Goal: Information Seeking & Learning: Learn about a topic

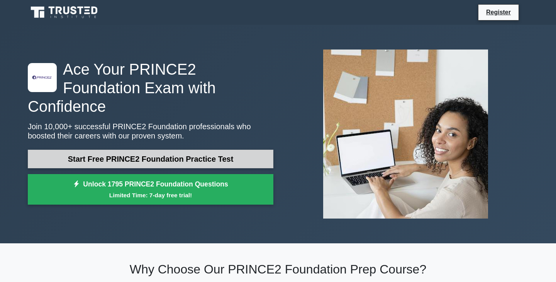
click at [135, 150] on link "Start Free PRINCE2 Foundation Practice Test" at bounding box center [151, 158] width 246 height 19
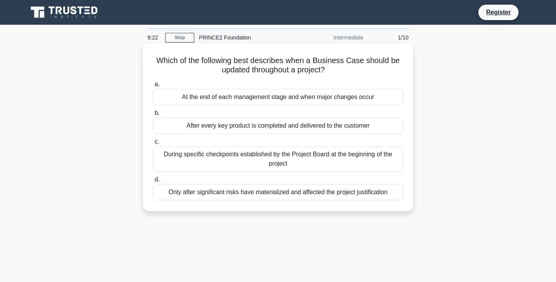
click at [261, 97] on div "At the end of each management stage and when major changes occur" at bounding box center [278, 97] width 250 height 16
click at [153, 87] on input "a. At the end of each management stage and when major changes occur" at bounding box center [153, 84] width 0 height 5
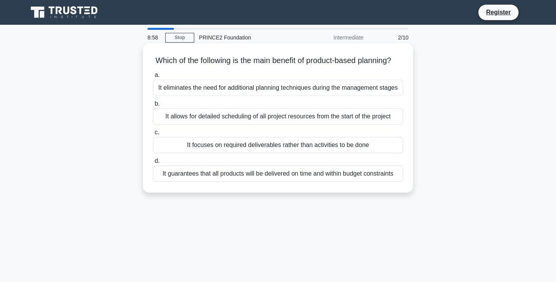
click at [353, 146] on div "It focuses on required deliverables rather than activities to be done" at bounding box center [278, 145] width 250 height 16
click at [153, 135] on input "c. It focuses on required deliverables rather than activities to be done" at bounding box center [153, 132] width 0 height 5
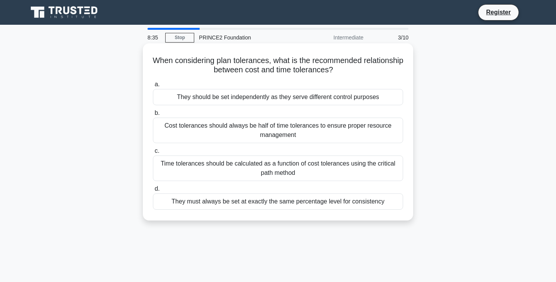
click at [322, 201] on div "They must always be set at exactly the same percentage level for consistency" at bounding box center [278, 201] width 250 height 16
click at [153, 191] on input "d. They must always be set at exactly the same percentage level for consistency" at bounding box center [153, 188] width 0 height 5
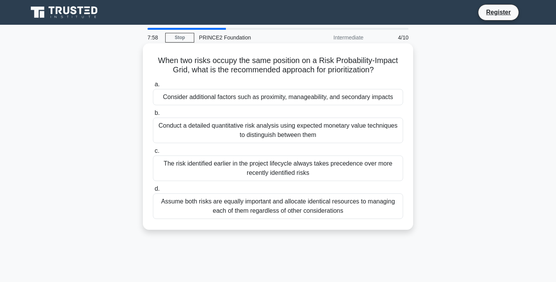
click at [378, 128] on div "Conduct a detailed quantitative risk analysis using expected monetary value tec…" at bounding box center [278, 129] width 250 height 25
click at [153, 116] on input "b. Conduct a detailed quantitative risk analysis using expected monetary value …" at bounding box center [153, 112] width 0 height 5
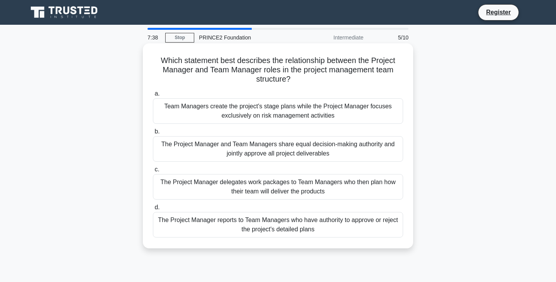
click at [365, 183] on div "The Project Manager delegates work packages to Team Managers who then plan how …" at bounding box center [278, 186] width 250 height 25
click at [153, 172] on input "c. The Project Manager delegates work packages to Team Managers who then plan h…" at bounding box center [153, 169] width 0 height 5
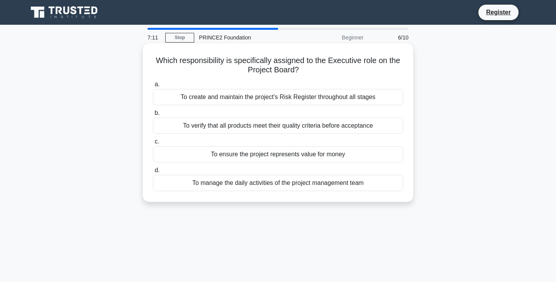
click at [364, 153] on div "To ensure the project represents value for money" at bounding box center [278, 154] width 250 height 16
click at [153, 144] on input "c. To ensure the project represents value for money" at bounding box center [153, 141] width 0 height 5
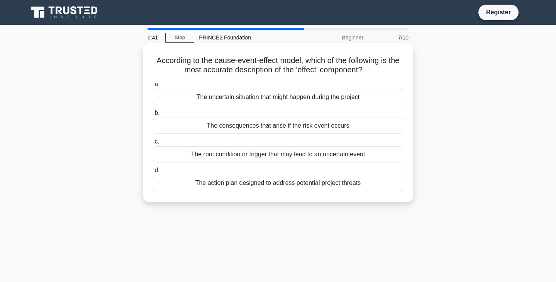
click at [344, 127] on div "The consequences that arise if the risk event occurs" at bounding box center [278, 125] width 250 height 16
click at [153, 116] on input "b. The consequences that arise if the risk event occurs" at bounding box center [153, 112] width 0 height 5
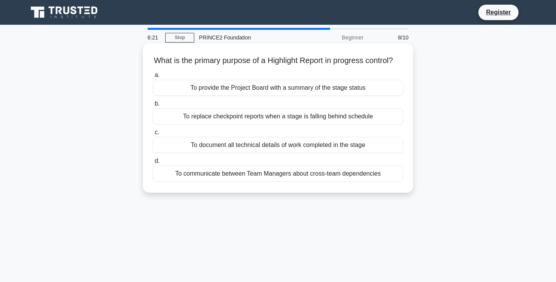
click at [350, 87] on div "To provide the Project Board with a summary of the stage status" at bounding box center [278, 88] width 250 height 16
click at [153, 78] on input "a. To provide the Project Board with a summary of the stage status" at bounding box center [153, 75] width 0 height 5
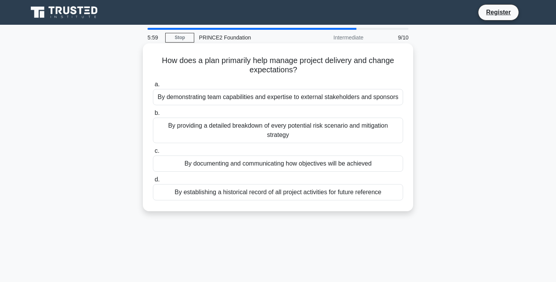
click at [357, 163] on div "By documenting and communicating how objectives will be achieved" at bounding box center [278, 163] width 250 height 16
click at [153, 153] on input "c. By documenting and communicating how objectives will be achieved" at bounding box center [153, 150] width 0 height 5
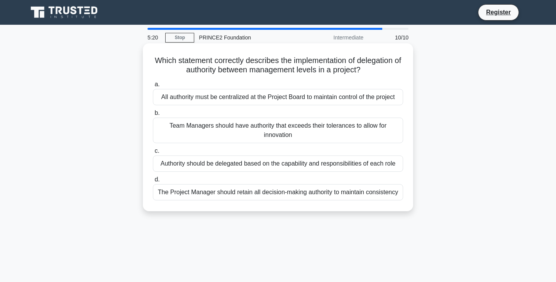
click at [379, 99] on div "All authority must be centralized at the Project Board to maintain control of t…" at bounding box center [278, 97] width 250 height 16
click at [153, 87] on input "a. All authority must be centralized at the Project Board to maintain control o…" at bounding box center [153, 84] width 0 height 5
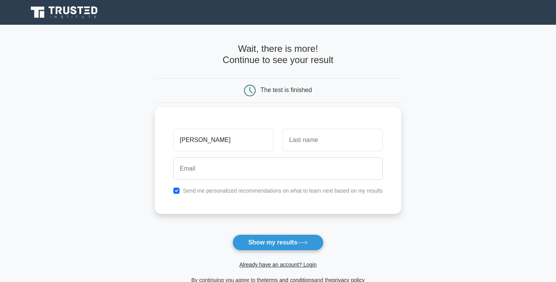
type input "Kristina"
click at [326, 141] on input "text" at bounding box center [333, 140] width 100 height 22
type input "a"
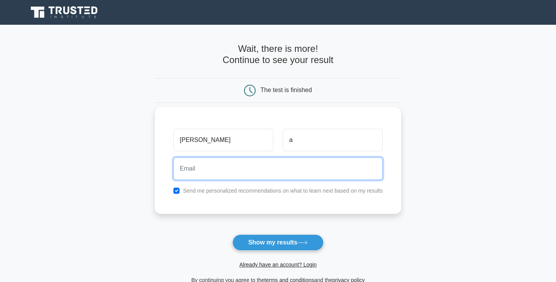
click at [186, 171] on input "email" at bounding box center [278, 168] width 210 height 22
type input "[EMAIL_ADDRESS][DOMAIN_NAME]"
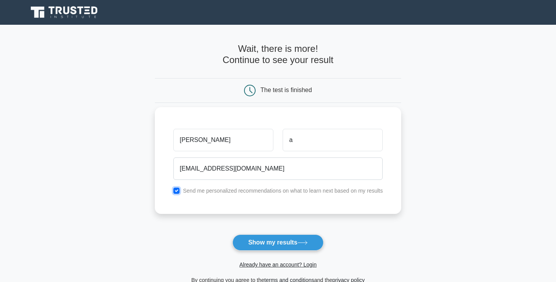
click at [177, 192] on input "checkbox" at bounding box center [176, 190] width 6 height 6
checkbox input "false"
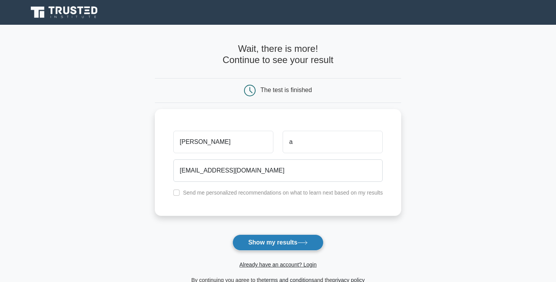
click at [283, 241] on button "Show my results" at bounding box center [278, 242] width 91 height 16
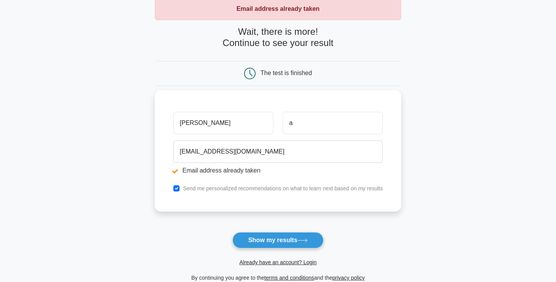
scroll to position [37, 0]
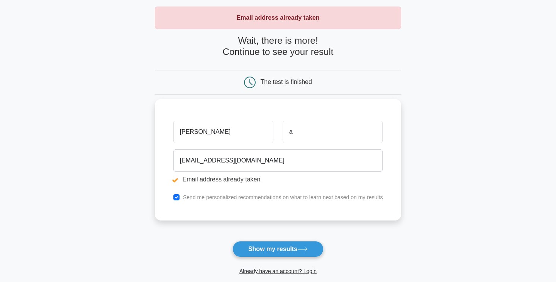
click at [268, 194] on label "Send me personalized recommendations on what to learn next based on my results" at bounding box center [283, 197] width 200 height 6
click at [206, 196] on label "Send me personalized recommendations on what to learn next based on my results" at bounding box center [283, 197] width 200 height 6
click at [171, 195] on div "Send me personalized recommendations on what to learn next based on my results" at bounding box center [278, 196] width 219 height 9
click at [175, 195] on input "checkbox" at bounding box center [176, 197] width 6 height 6
checkbox input "false"
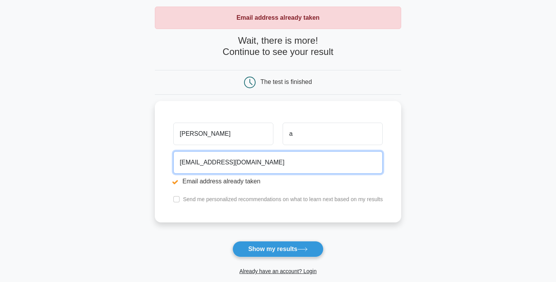
drag, startPoint x: 238, startPoint y: 163, endPoint x: 152, endPoint y: 163, distance: 85.8
click at [152, 163] on main "Email address already taken Wait, there is more! Continue to see your result Th…" at bounding box center [278, 148] width 556 height 321
type input "kristina.aleksaite@3dgroupuk.com"
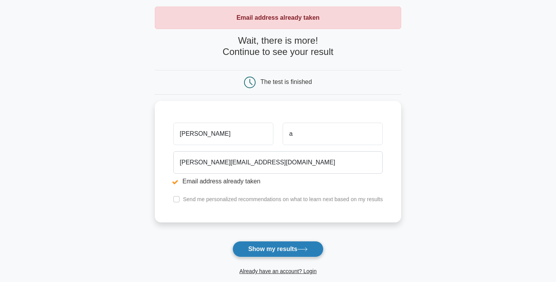
click at [272, 246] on button "Show my results" at bounding box center [278, 249] width 91 height 16
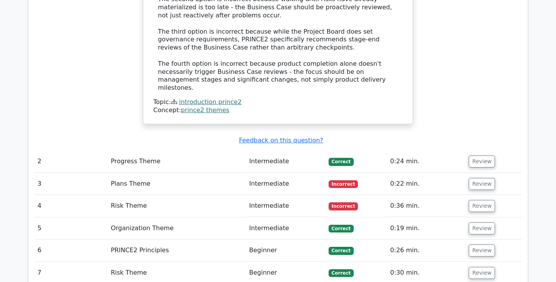
scroll to position [931, 0]
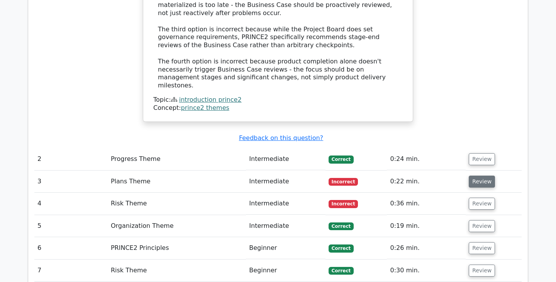
click at [481, 175] on button "Review" at bounding box center [482, 181] width 26 height 12
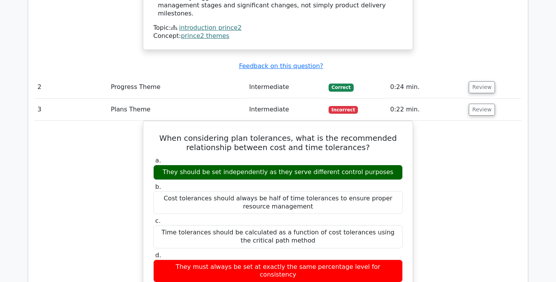
scroll to position [1003, 0]
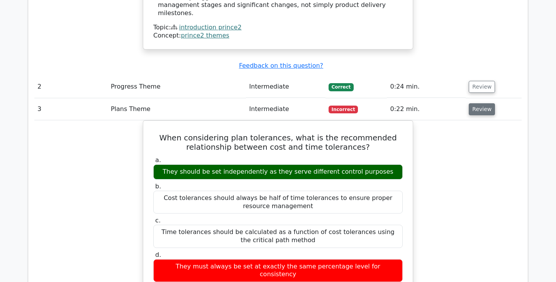
click at [482, 103] on button "Review" at bounding box center [482, 109] width 26 height 12
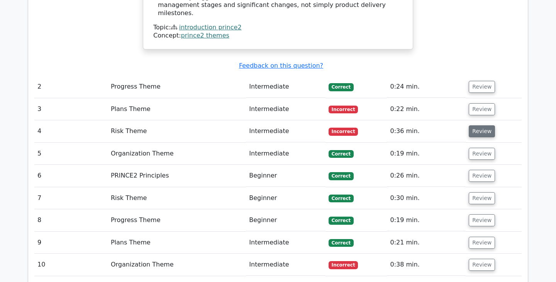
click at [481, 125] on button "Review" at bounding box center [482, 131] width 26 height 12
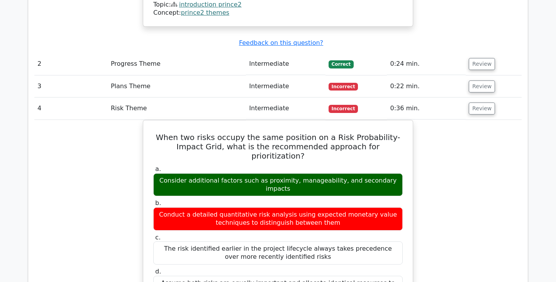
scroll to position [1024, 0]
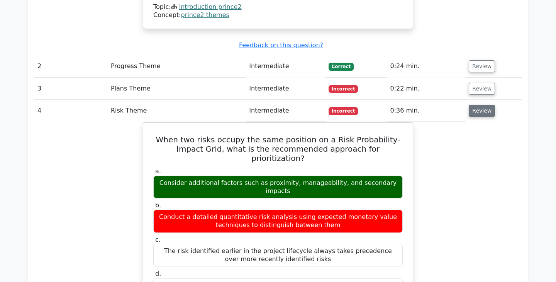
click at [481, 105] on button "Review" at bounding box center [482, 111] width 26 height 12
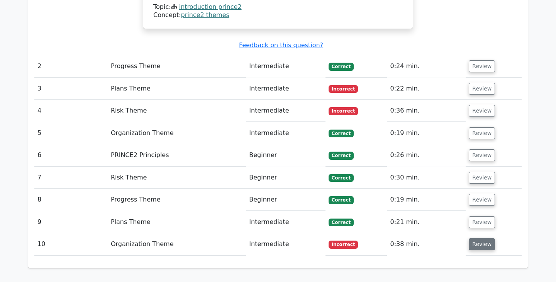
click at [482, 238] on button "Review" at bounding box center [482, 244] width 26 height 12
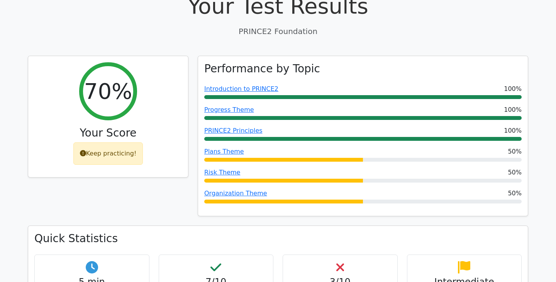
scroll to position [0, 0]
